Goal: Task Accomplishment & Management: Manage account settings

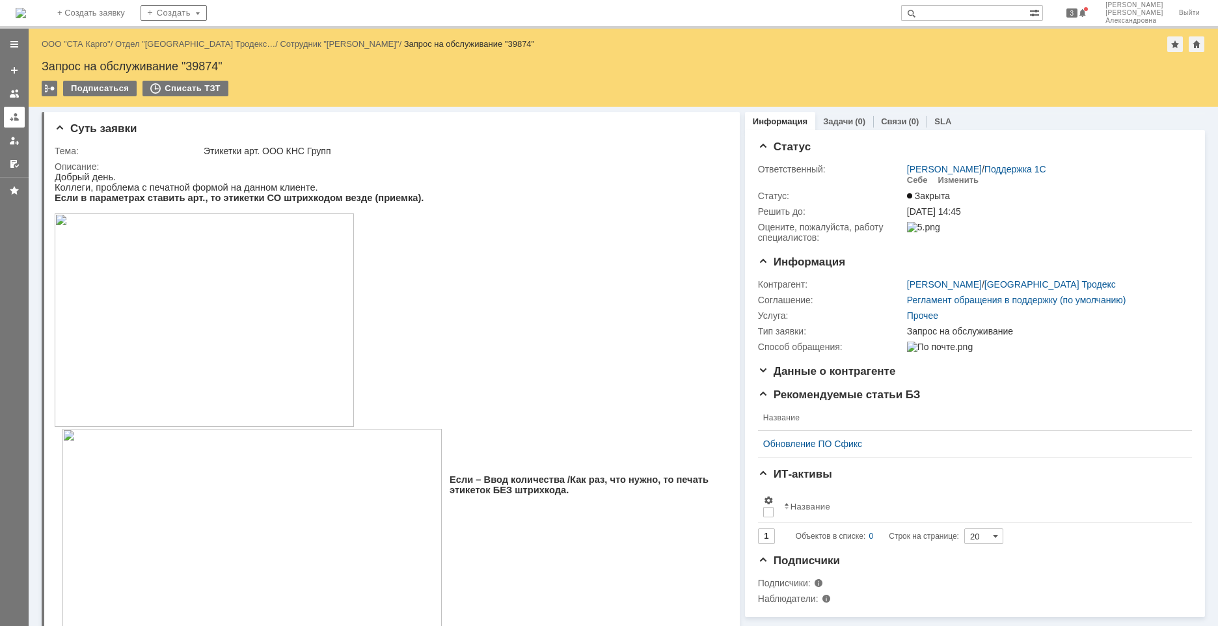
click at [17, 118] on div at bounding box center [14, 117] width 10 height 10
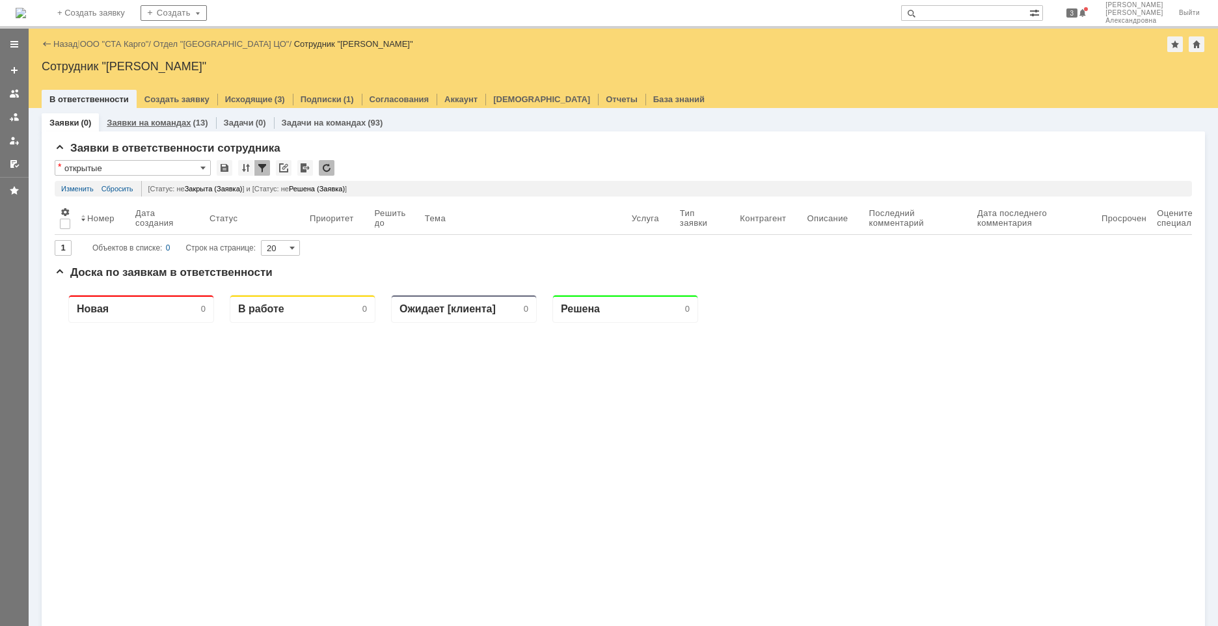
click at [197, 116] on div "Заявки на командах (13)" at bounding box center [157, 122] width 116 height 19
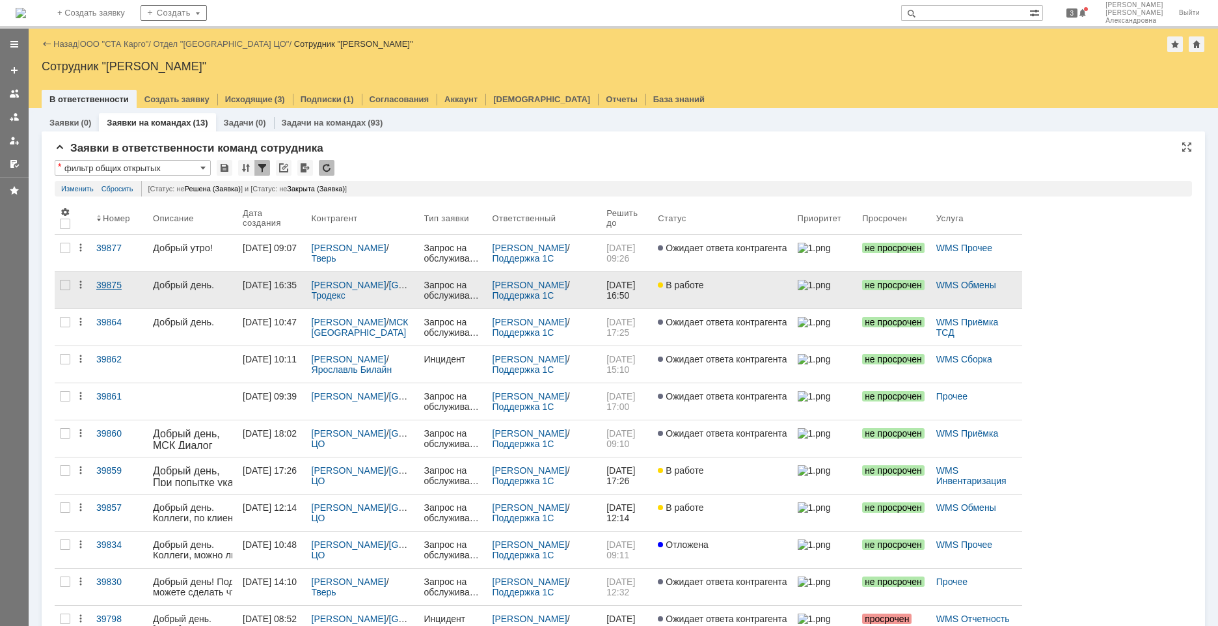
click at [133, 296] on link "39875" at bounding box center [119, 290] width 57 height 36
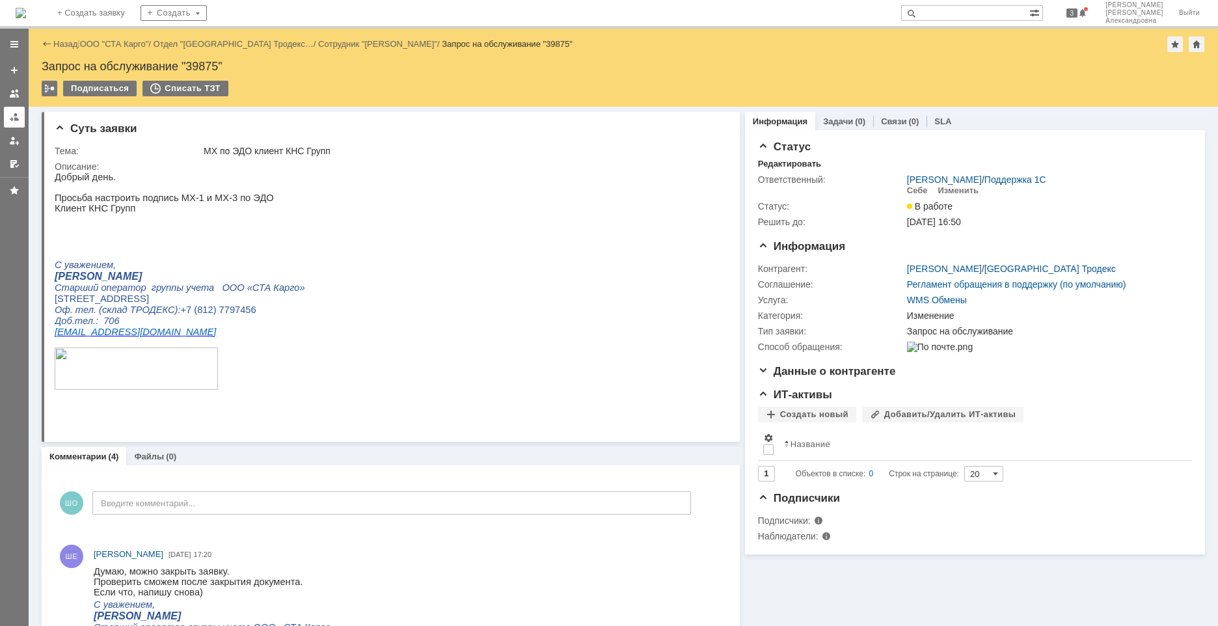
click at [10, 118] on link at bounding box center [14, 117] width 21 height 21
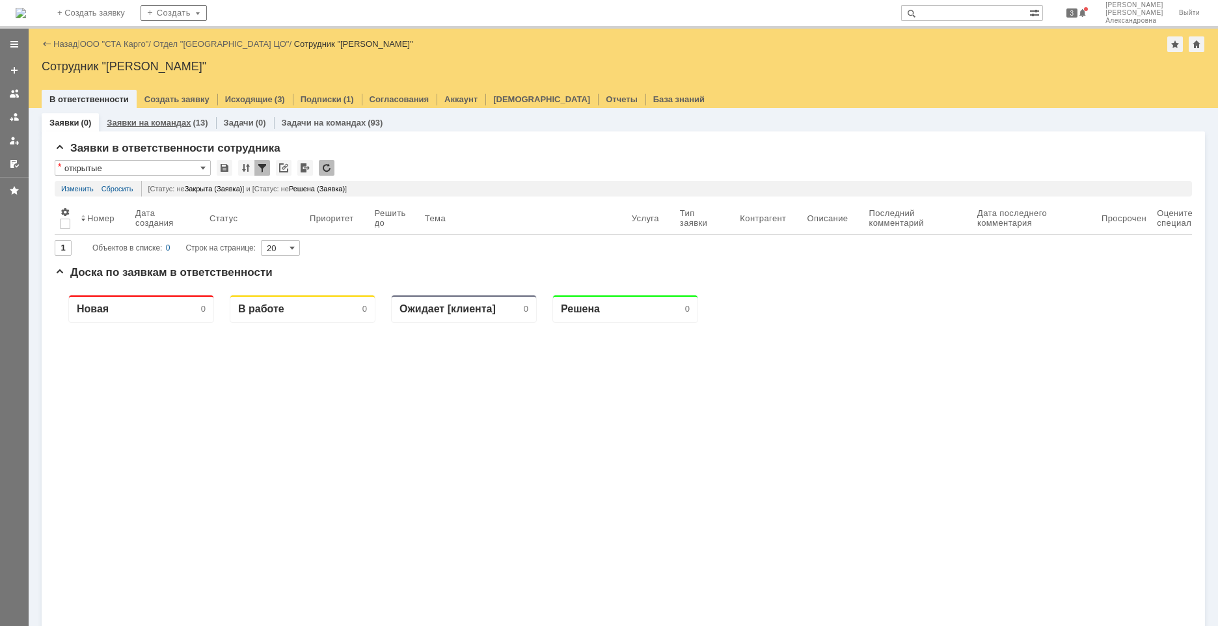
click at [153, 117] on div "Заявки на командах (13)" at bounding box center [157, 122] width 116 height 19
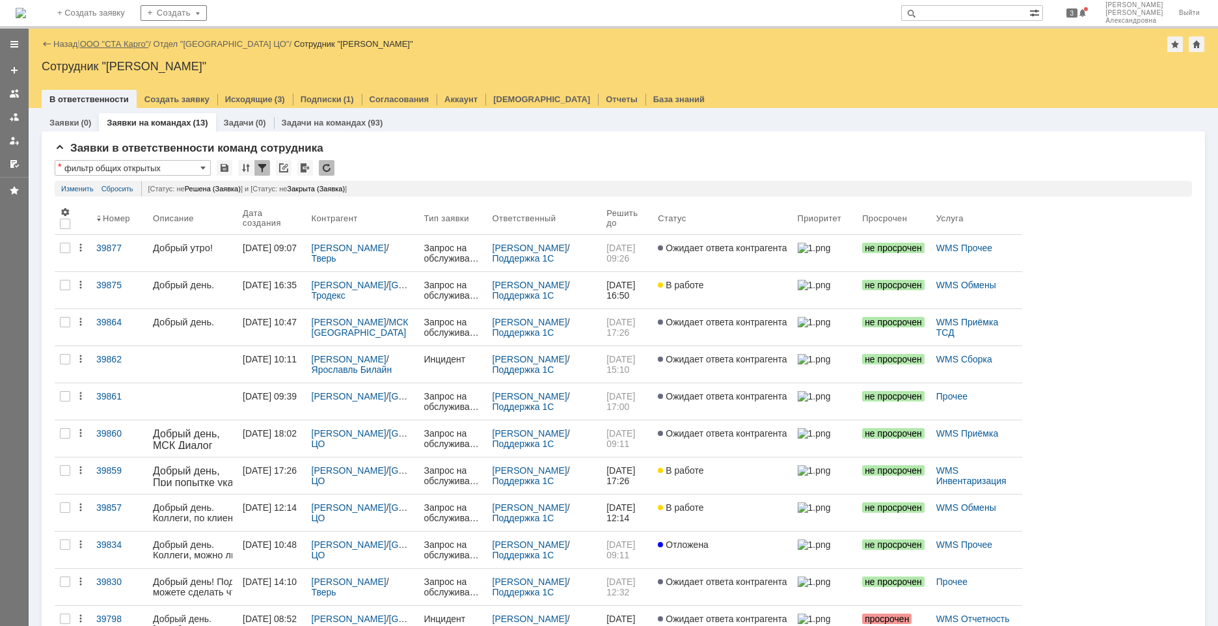
click at [122, 40] on link "ООО "СТА Карго"" at bounding box center [114, 44] width 69 height 10
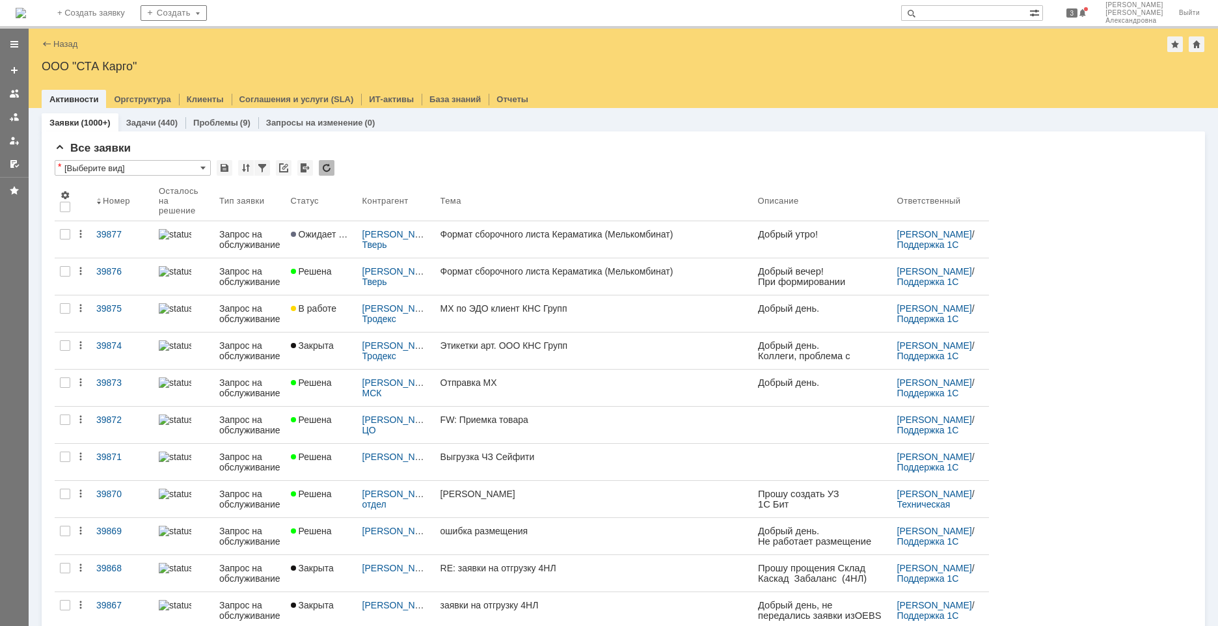
click at [43, 40] on div "Назад" at bounding box center [60, 44] width 36 height 10
